Goal: Task Accomplishment & Management: Manage account settings

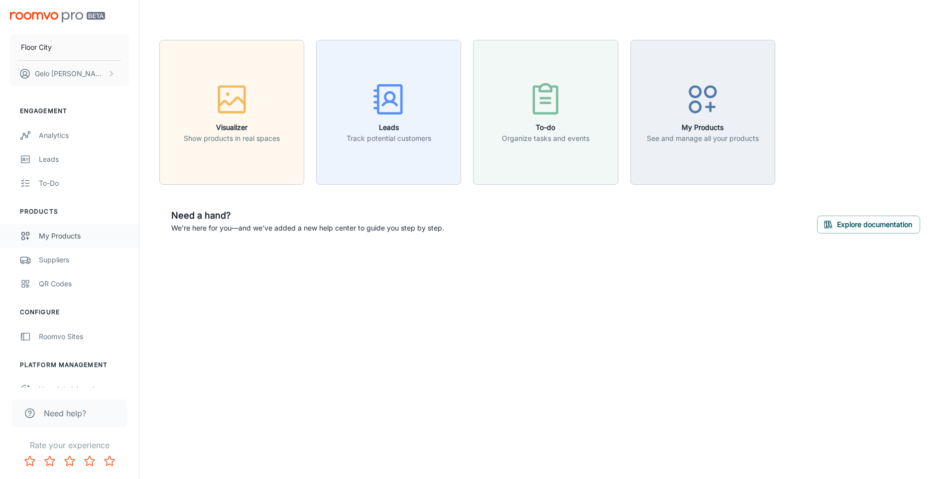
click at [60, 236] on div "My Products" at bounding box center [84, 236] width 90 height 11
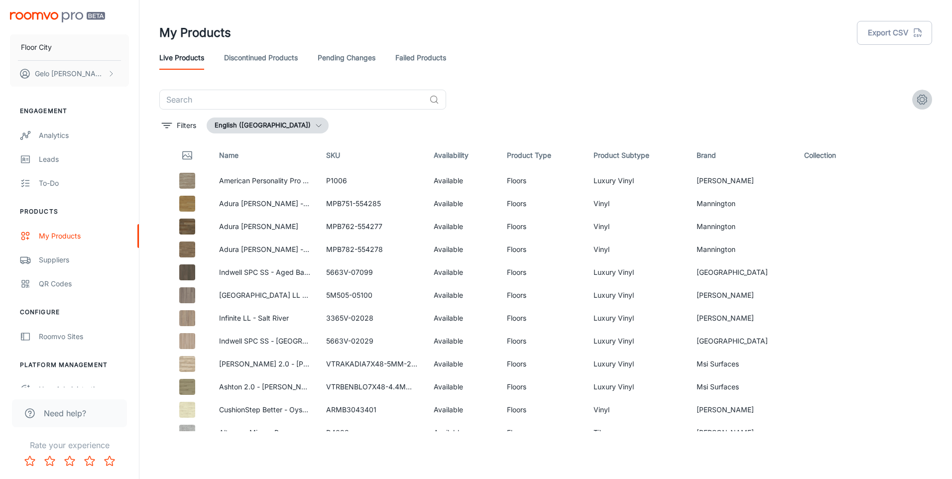
click at [922, 102] on circle "settings" at bounding box center [923, 100] width 4 height 4
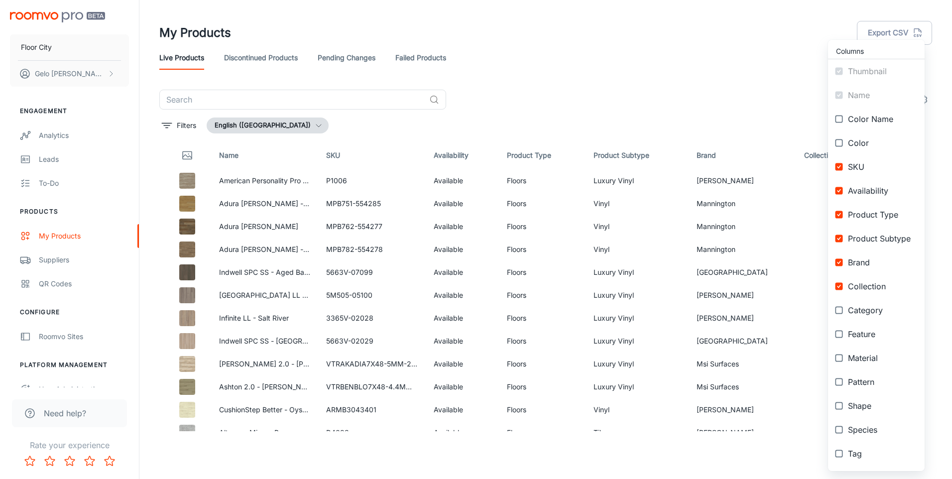
click at [645, 101] on div at bounding box center [476, 239] width 952 height 479
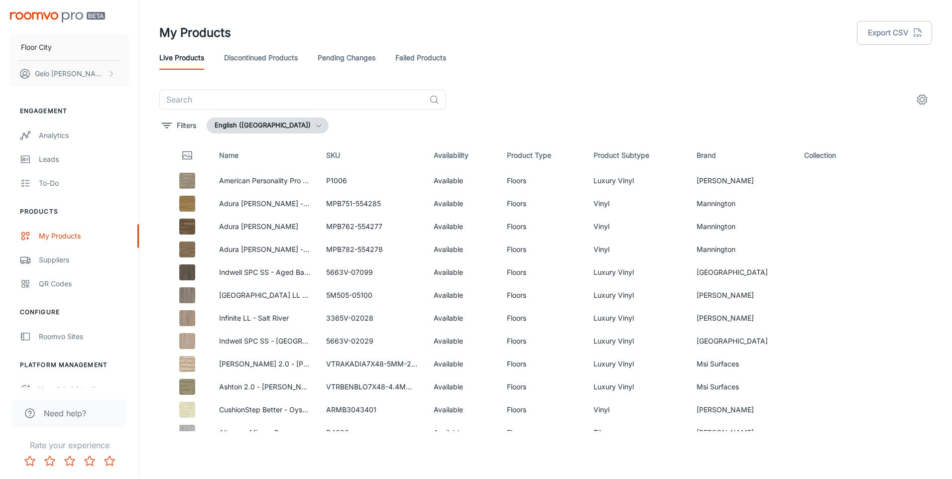
click at [543, 62] on div "Live Products Discontinued Products Pending Changes Failed Products" at bounding box center [545, 58] width 773 height 24
click at [920, 96] on icon "settings" at bounding box center [923, 100] width 12 height 12
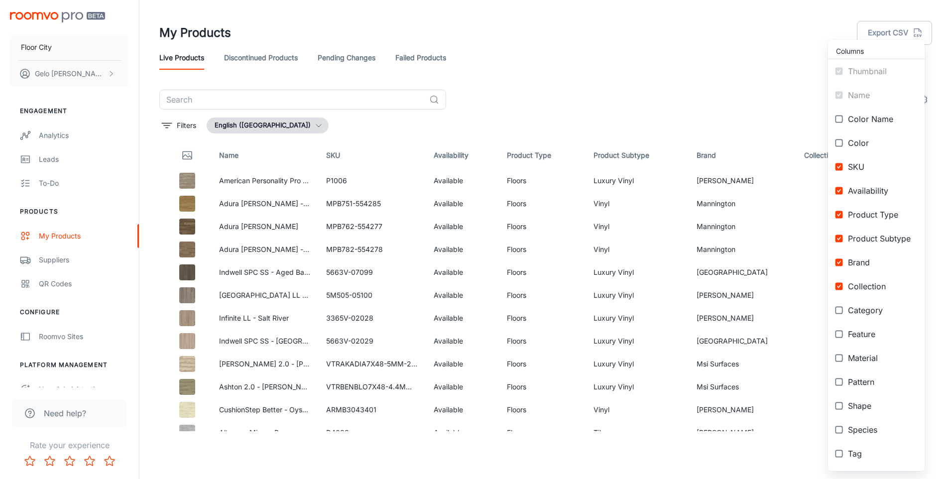
click at [590, 92] on div at bounding box center [476, 239] width 952 height 479
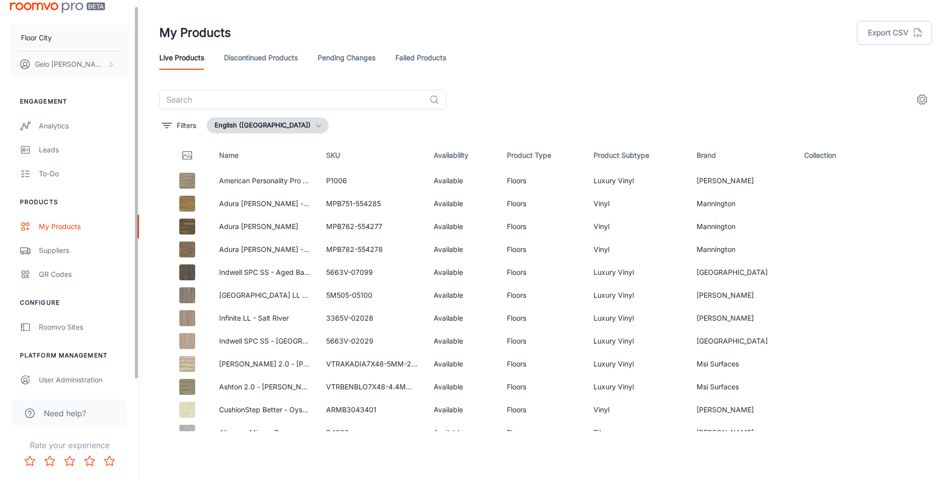
scroll to position [14, 0]
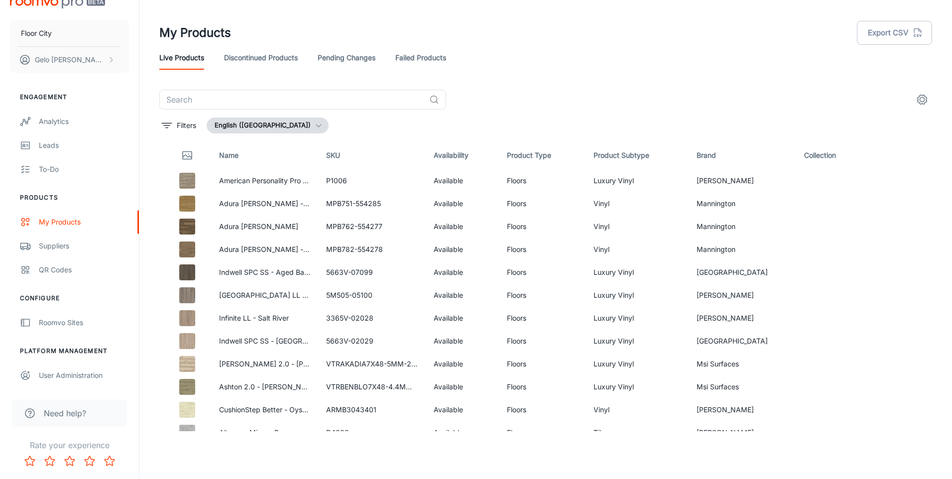
drag, startPoint x: 163, startPoint y: 178, endPoint x: 504, endPoint y: 114, distance: 346.7
click at [504, 114] on div "​ Filters English ([GEOGRAPHIC_DATA]) Name SKU Availability Product Type Produc…" at bounding box center [545, 261] width 773 height 342
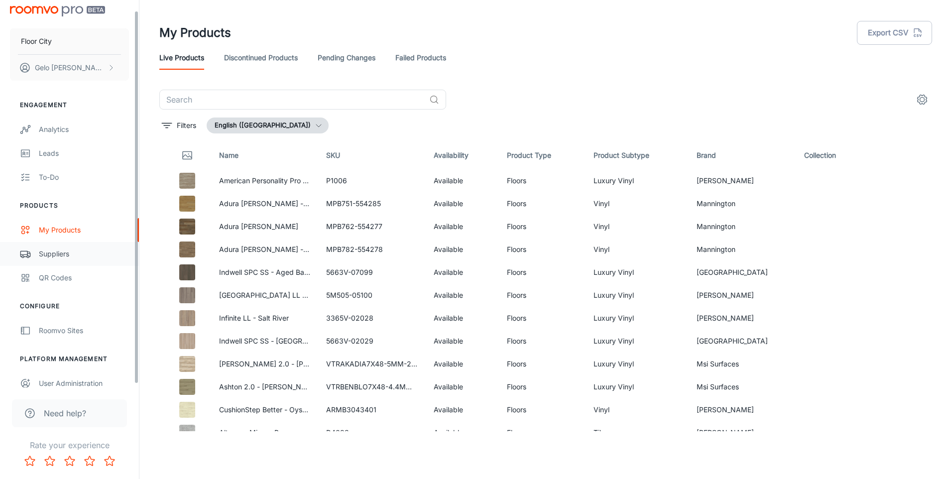
scroll to position [0, 0]
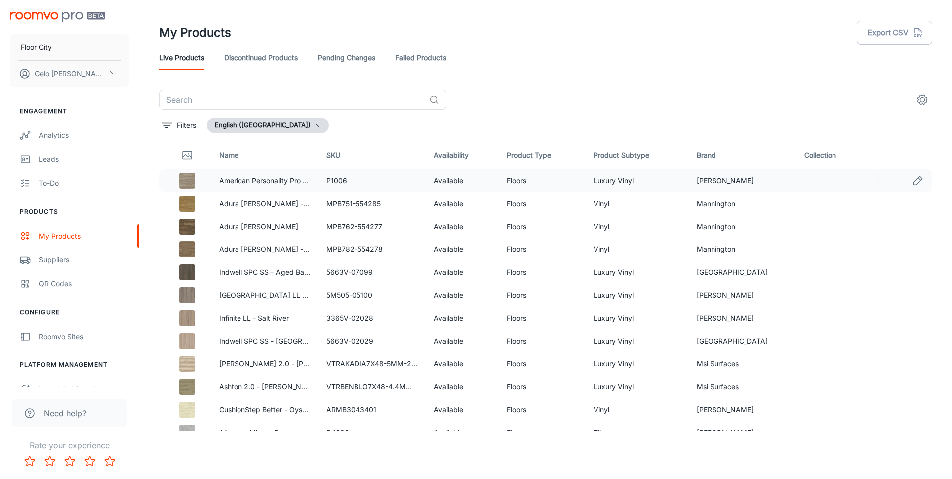
click at [339, 181] on td "P1006" at bounding box center [372, 180] width 108 height 23
click at [912, 181] on icon "Edit" at bounding box center [918, 181] width 12 height 12
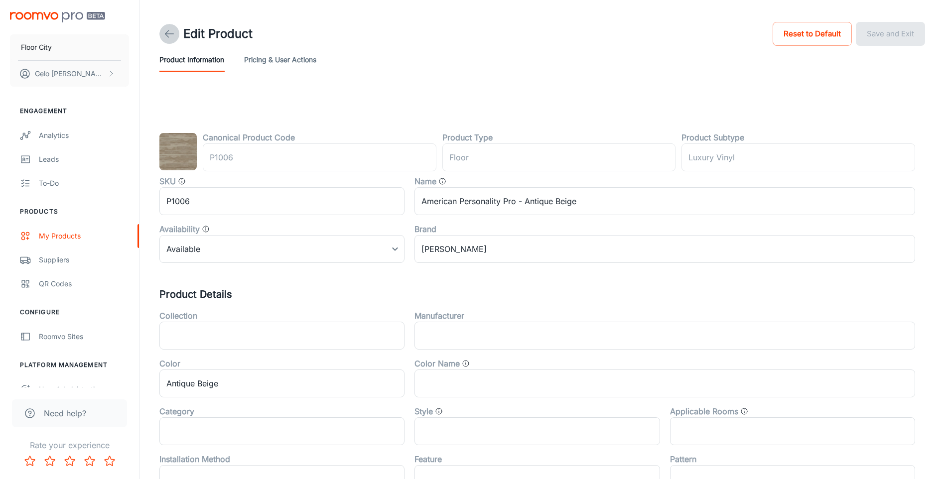
click at [166, 34] on icon at bounding box center [169, 34] width 12 height 12
